Goal: Navigation & Orientation: Find specific page/section

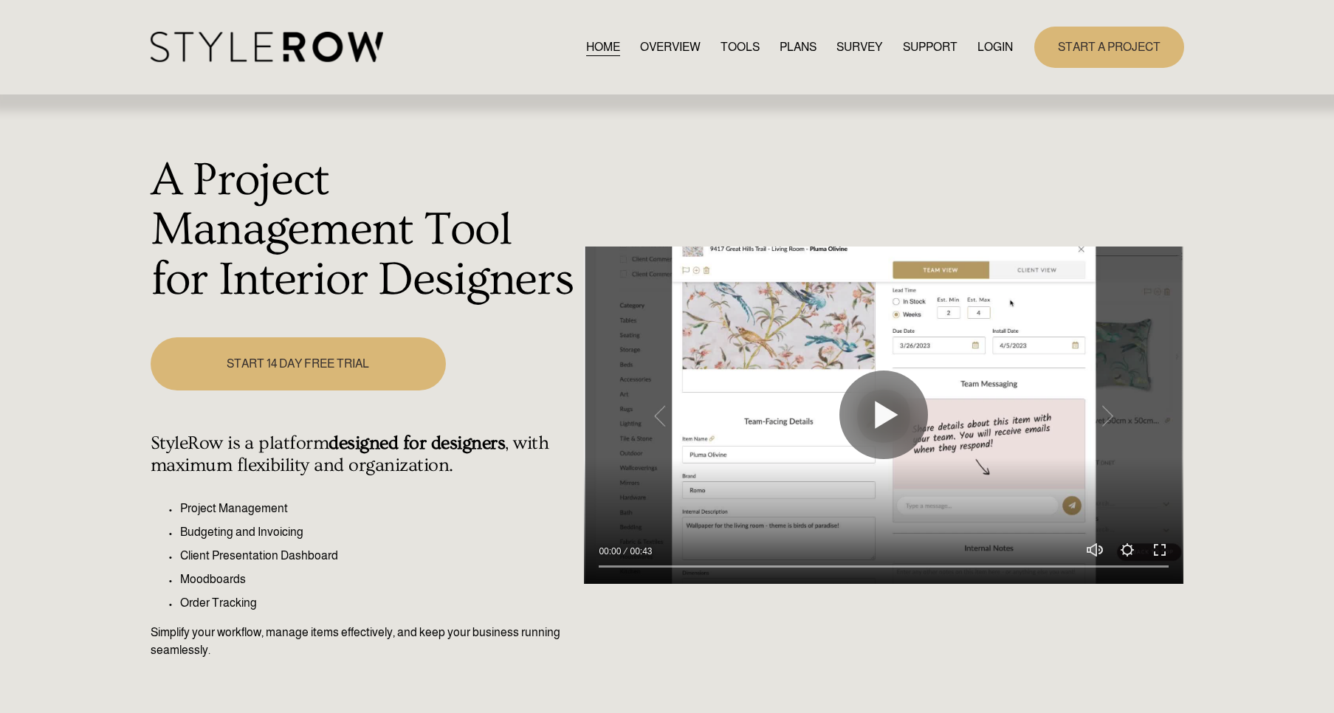
click at [977, 44] on link "LOGIN" at bounding box center [994, 47] width 35 height 20
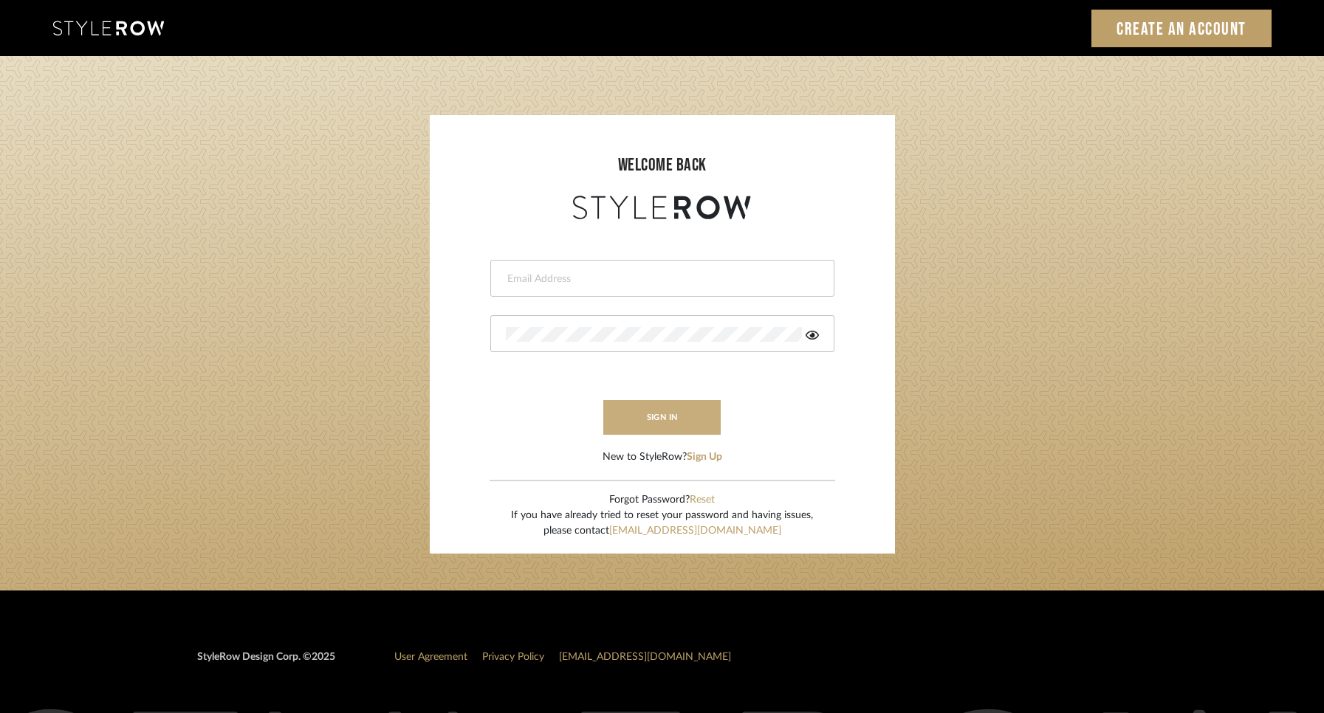
type input "[PERSON_NAME][EMAIL_ADDRESS][DOMAIN_NAME]"
click at [667, 418] on button "sign in" at bounding box center [662, 417] width 118 height 35
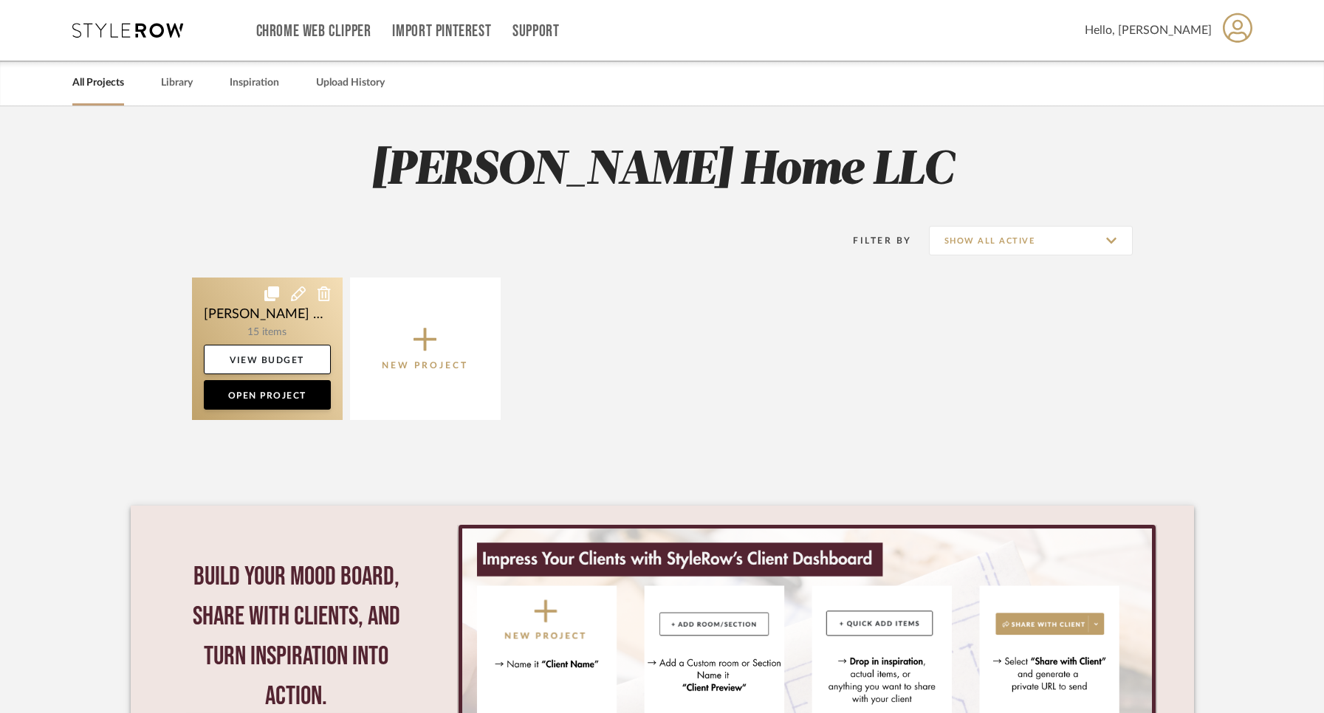
click at [297, 330] on link at bounding box center [267, 349] width 151 height 142
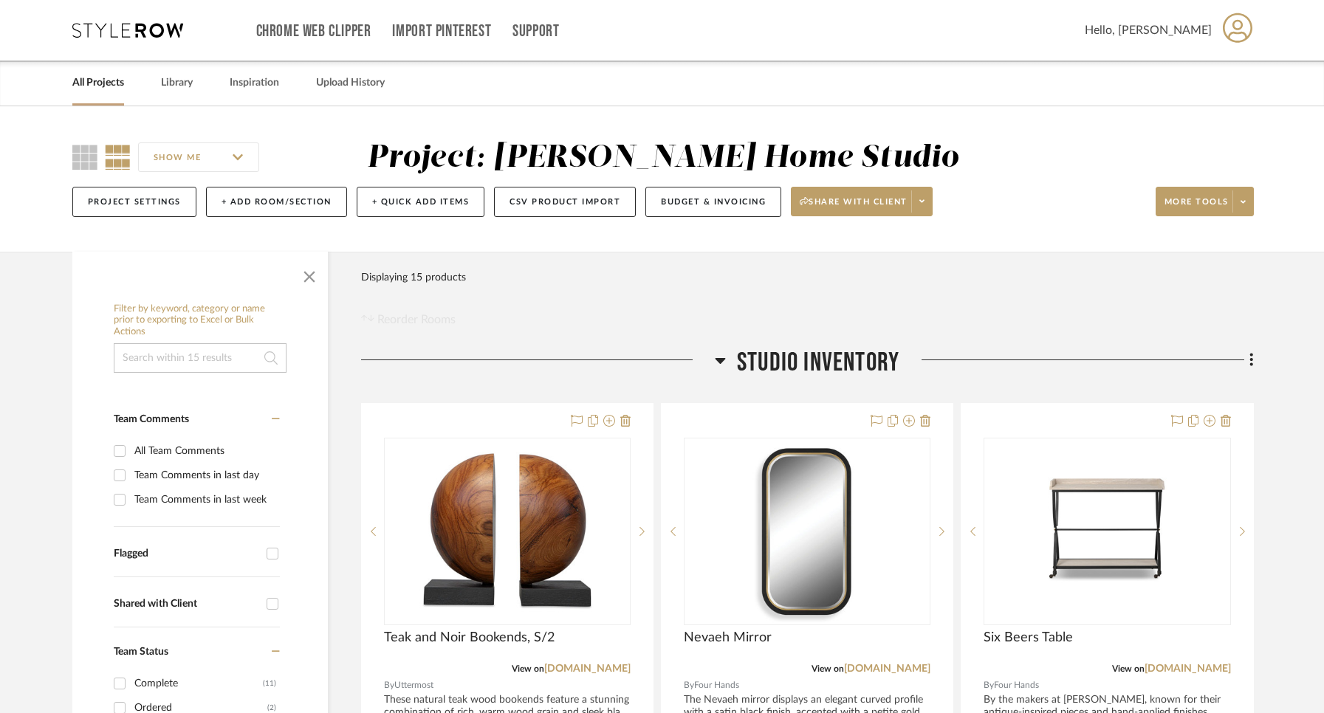
click at [92, 91] on link "All Projects" at bounding box center [98, 83] width 52 height 20
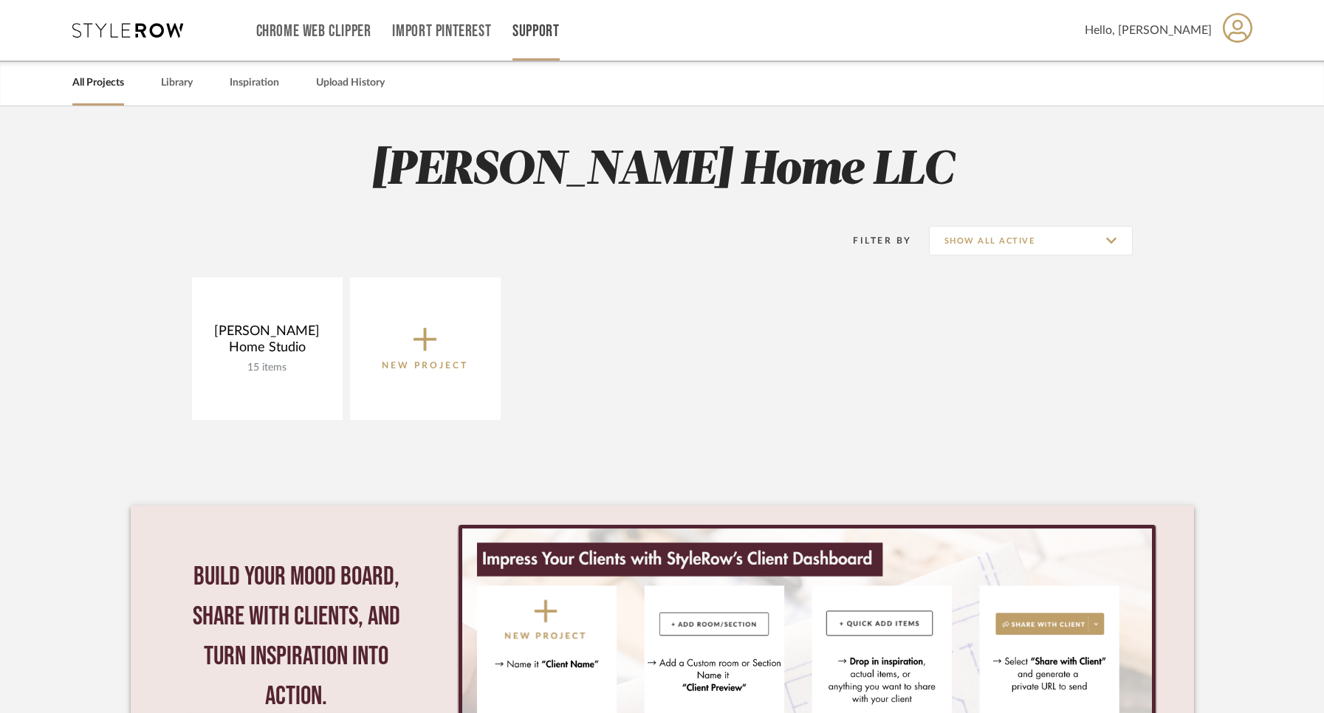
click at [536, 32] on link "Support" at bounding box center [535, 31] width 47 height 13
click at [556, 58] on span "Resource Center" at bounding box center [568, 61] width 85 height 13
